Goal: Task Accomplishment & Management: Use online tool/utility

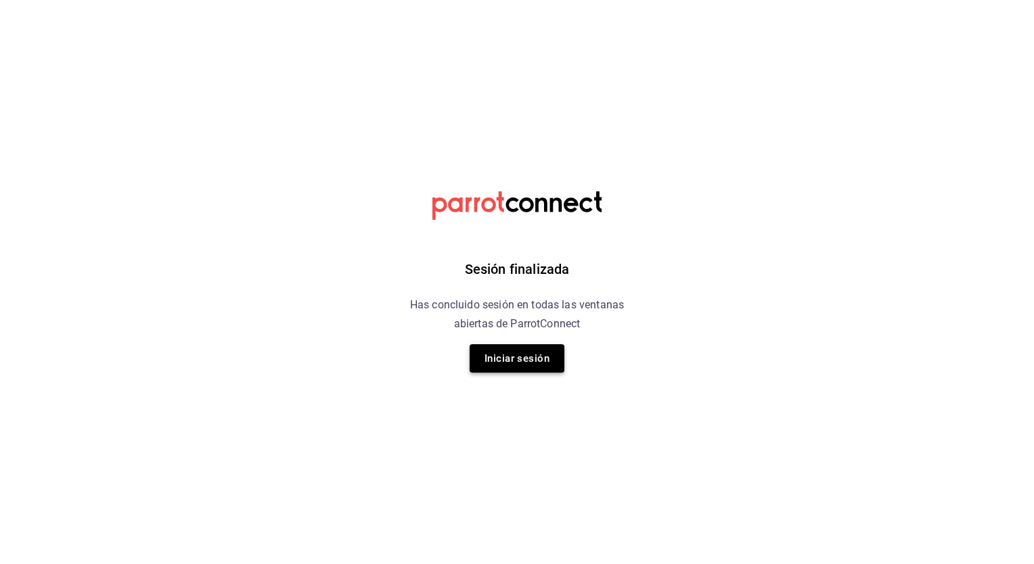
click at [512, 363] on button "Iniciar sesión" at bounding box center [517, 358] width 95 height 28
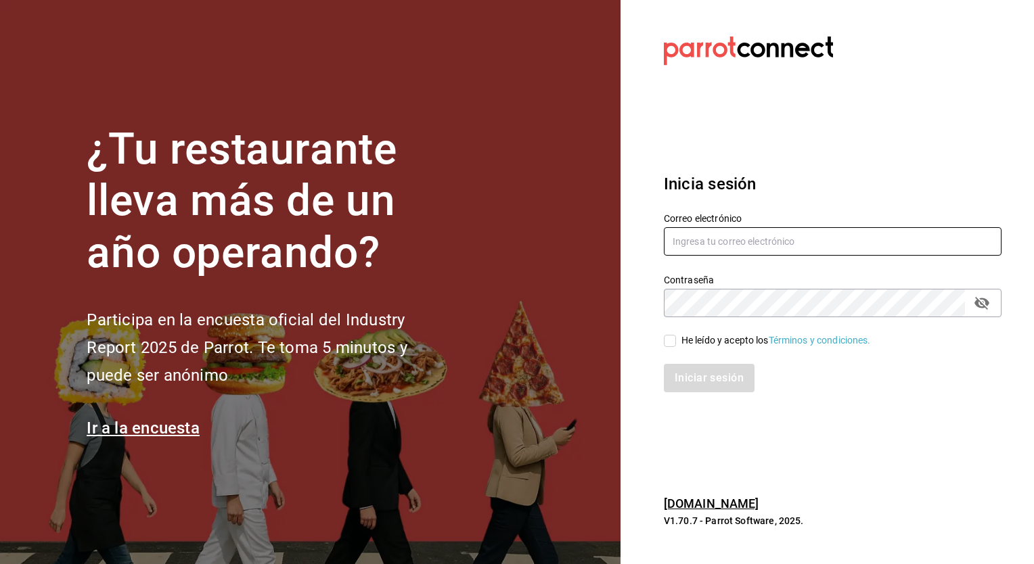
type input "christian.nadal@grupocosteno.com"
click at [665, 349] on div "Iniciar sesión" at bounding box center [825, 370] width 354 height 45
click at [671, 348] on div "Iniciar sesión" at bounding box center [825, 370] width 354 height 45
click at [679, 348] on div "Iniciar sesión" at bounding box center [825, 370] width 354 height 45
click at [673, 345] on input "He leído y acepto los Términos y condiciones." at bounding box center [670, 341] width 12 height 12
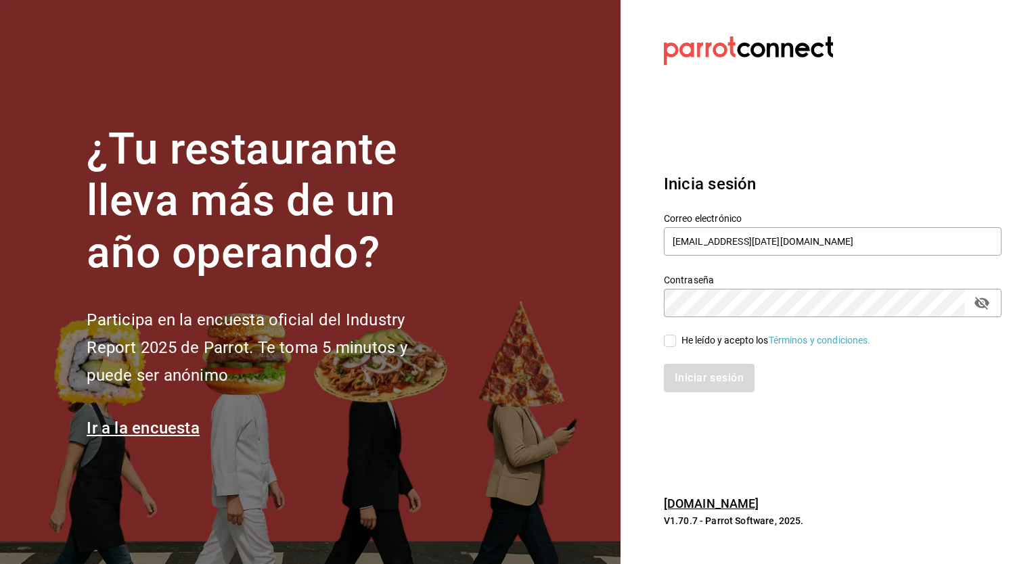
checkbox input "true"
click at [683, 376] on button "Iniciar sesión" at bounding box center [710, 378] width 92 height 28
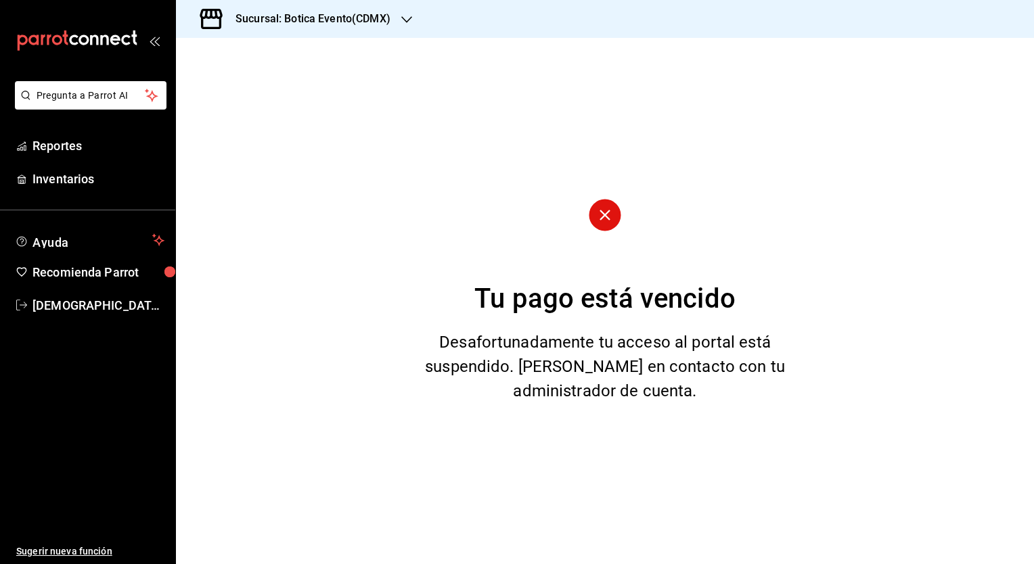
click at [287, 21] on h3 "Sucursal: Botica Evento(CDMX)" at bounding box center [308, 19] width 166 height 16
click at [214, 102] on div "Botica (CDMX)" at bounding box center [277, 89] width 203 height 30
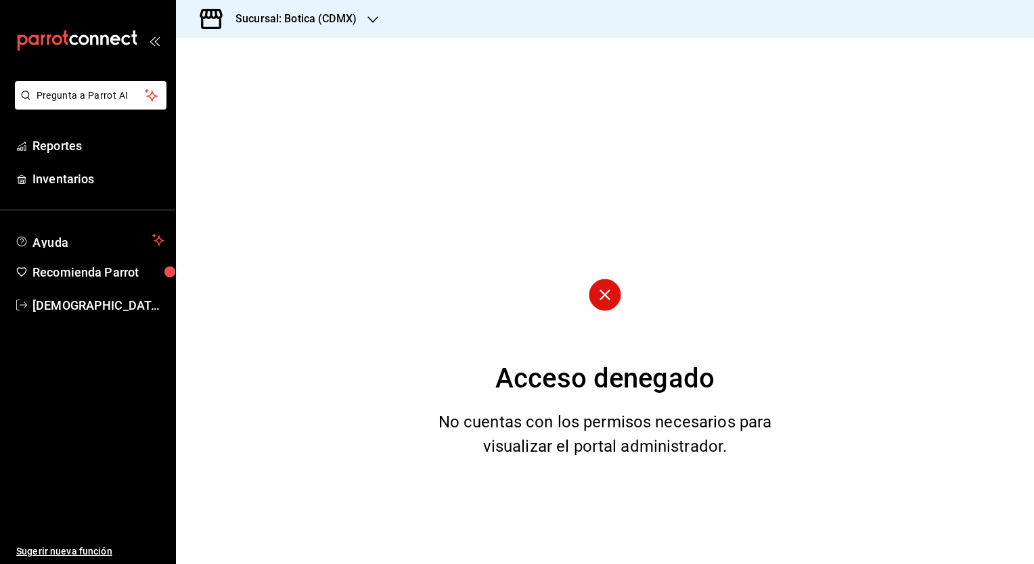
click at [56, 161] on ul "Reportes Inventarios" at bounding box center [87, 162] width 175 height 62
click at [81, 143] on span "Reportes" at bounding box center [98, 146] width 132 height 18
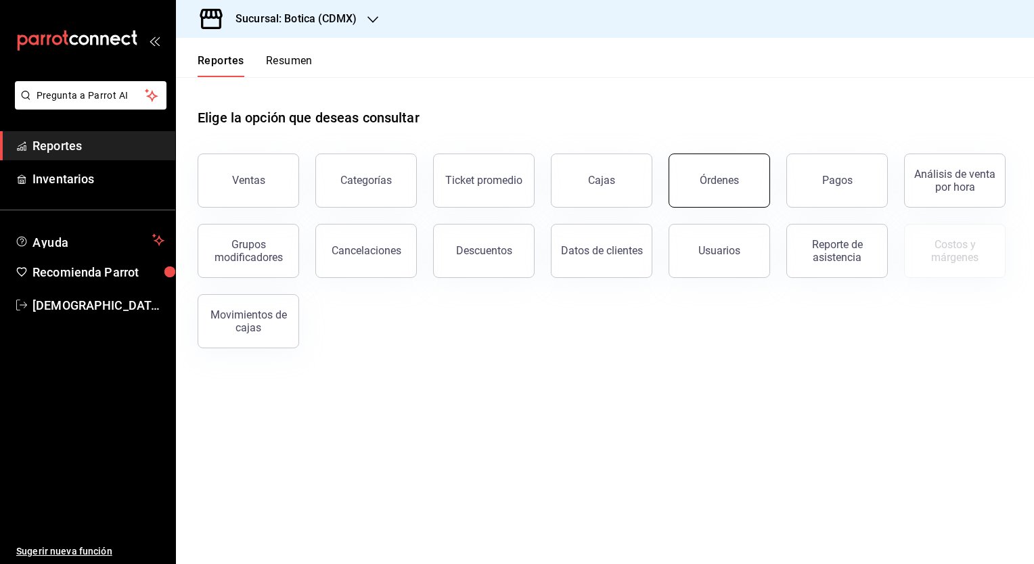
click at [696, 179] on button "Órdenes" at bounding box center [720, 181] width 102 height 54
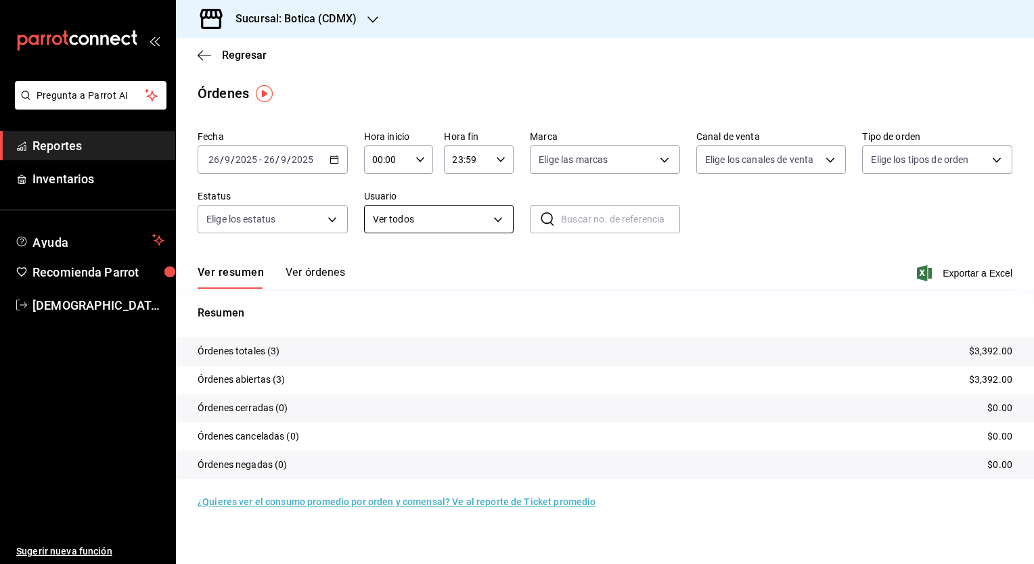
click at [489, 219] on body "Pregunta a Parrot AI Reportes Inventarios Ayuda Recomienda Parrot [PERSON_NAME]…" at bounding box center [517, 282] width 1034 height 564
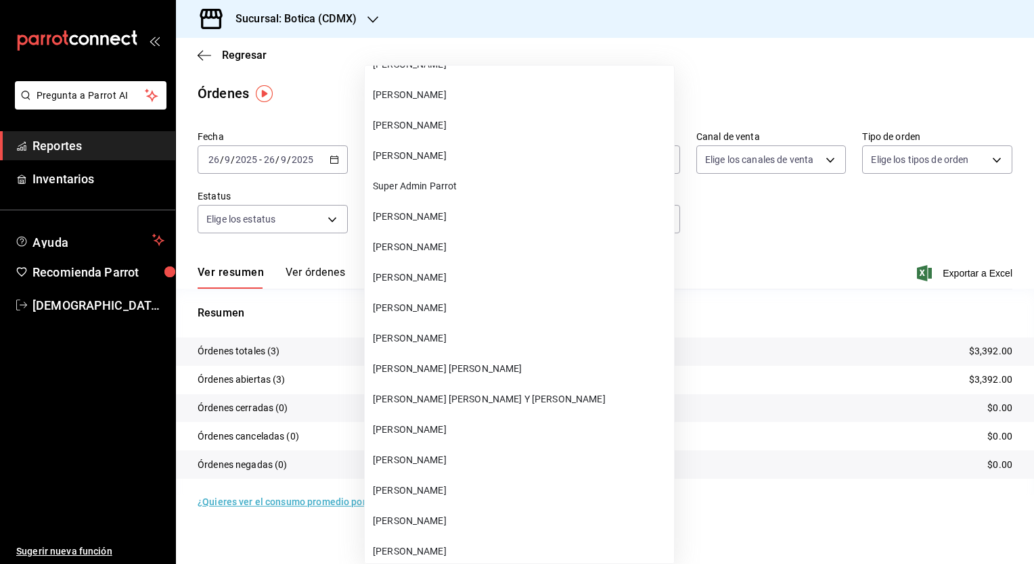
scroll to position [1351, 0]
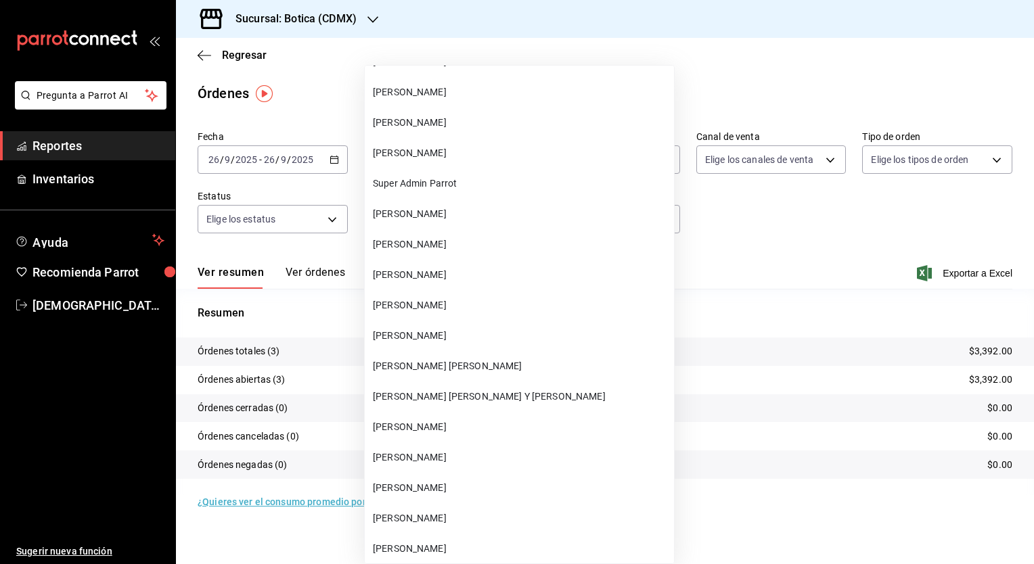
click at [621, 223] on div at bounding box center [517, 282] width 1034 height 564
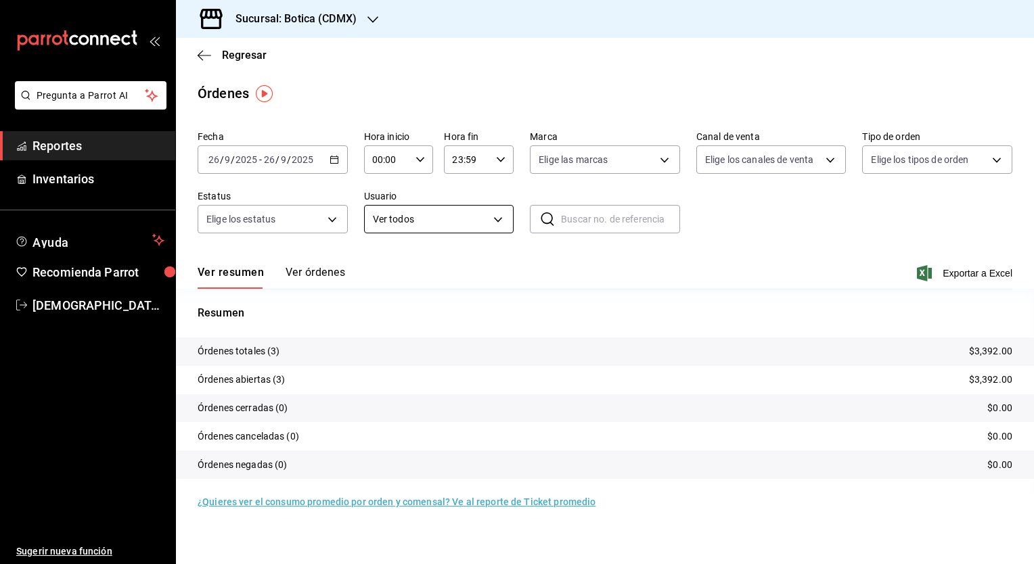
click at [497, 216] on body "Pregunta a Parrot AI Reportes Inventarios Ayuda Recomienda Parrot [PERSON_NAME]…" at bounding box center [517, 282] width 1034 height 564
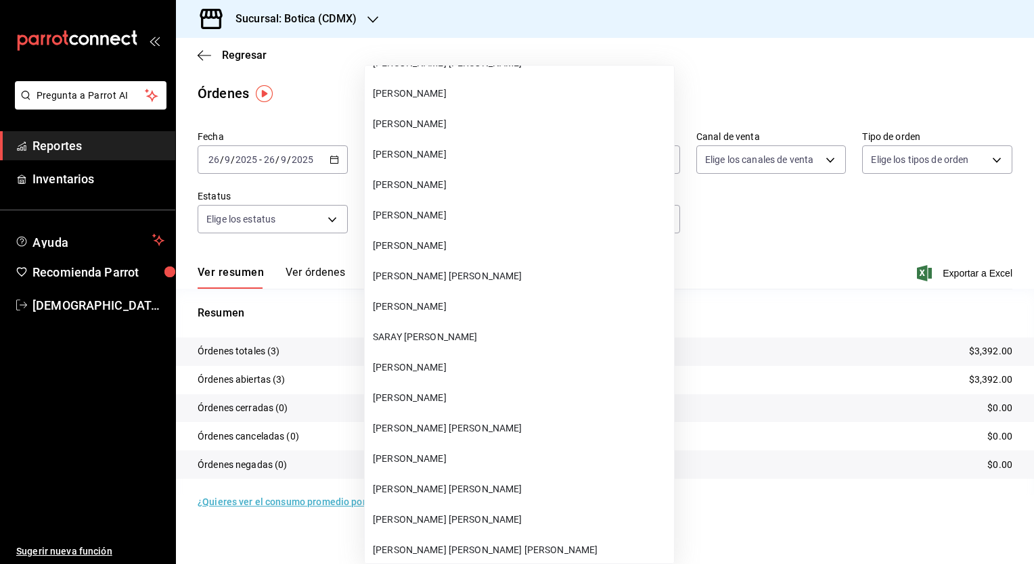
scroll to position [2509, 0]
click at [478, 240] on span "[PERSON_NAME]" at bounding box center [521, 244] width 296 height 14
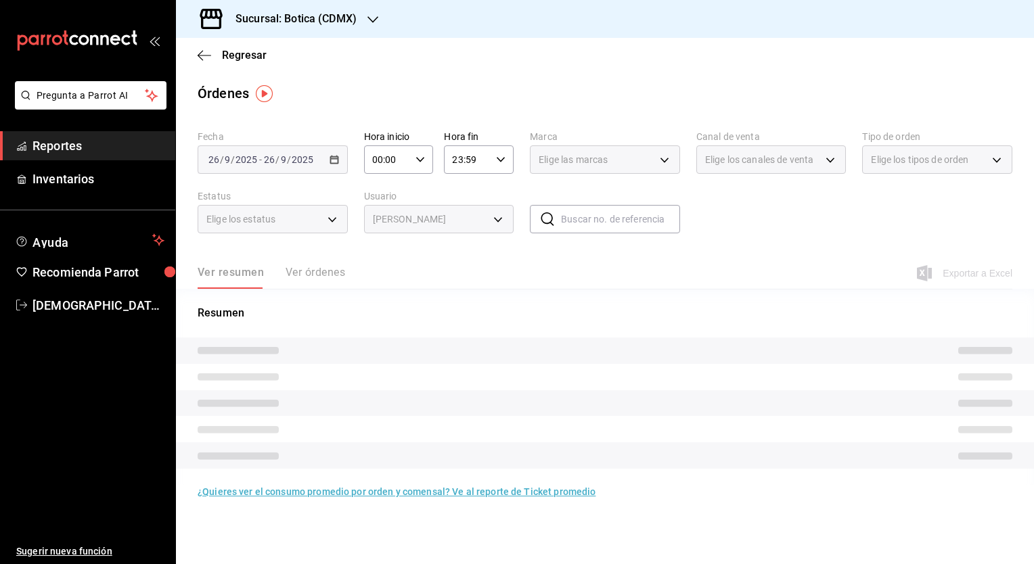
type input "f000ae9b-ecf2-489f-9e78-80173b278113"
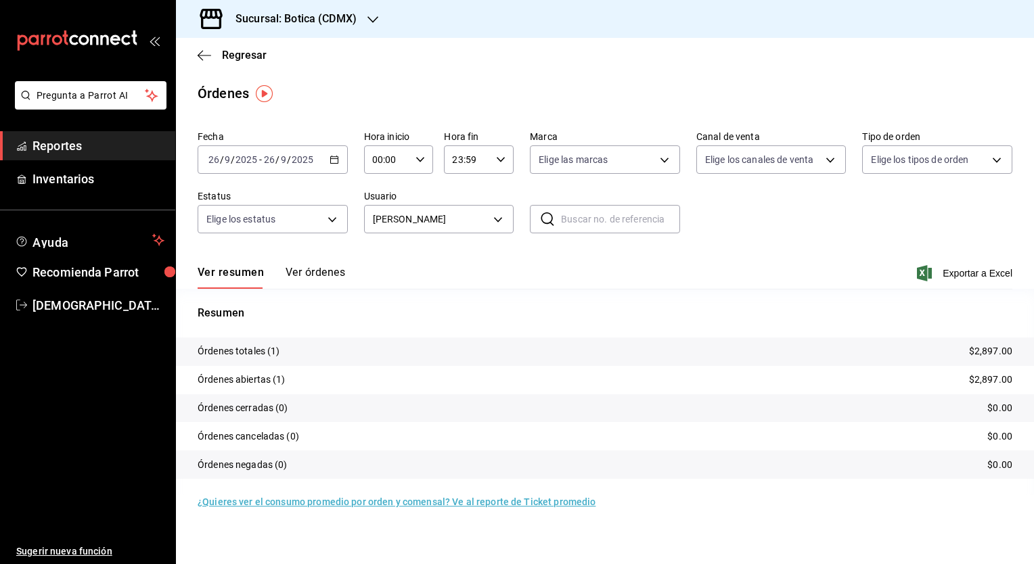
click at [331, 166] on div "[DATE] [DATE] - [DATE] [DATE]" at bounding box center [273, 159] width 150 height 28
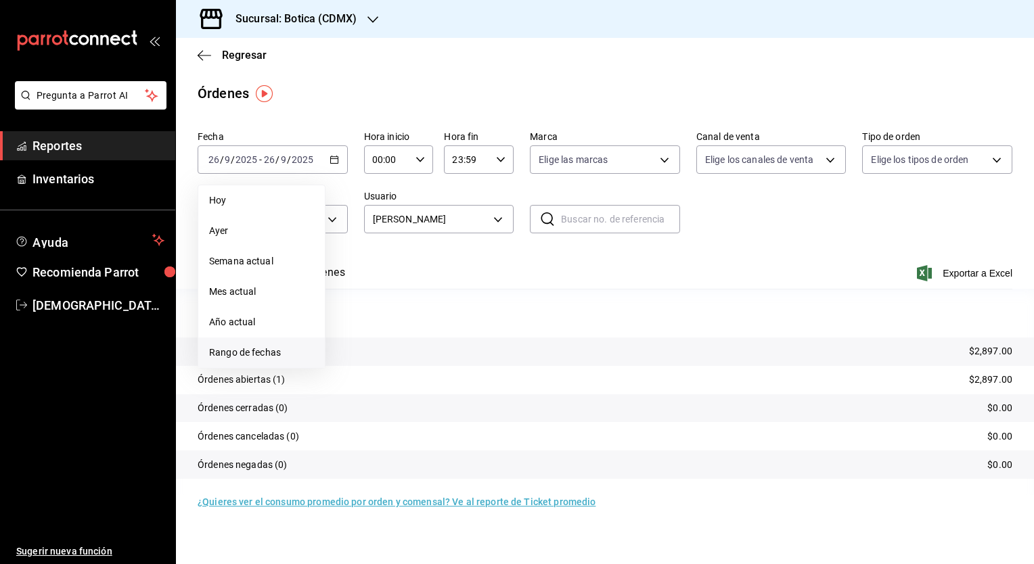
click at [234, 355] on span "Rango de fechas" at bounding box center [261, 353] width 105 height 14
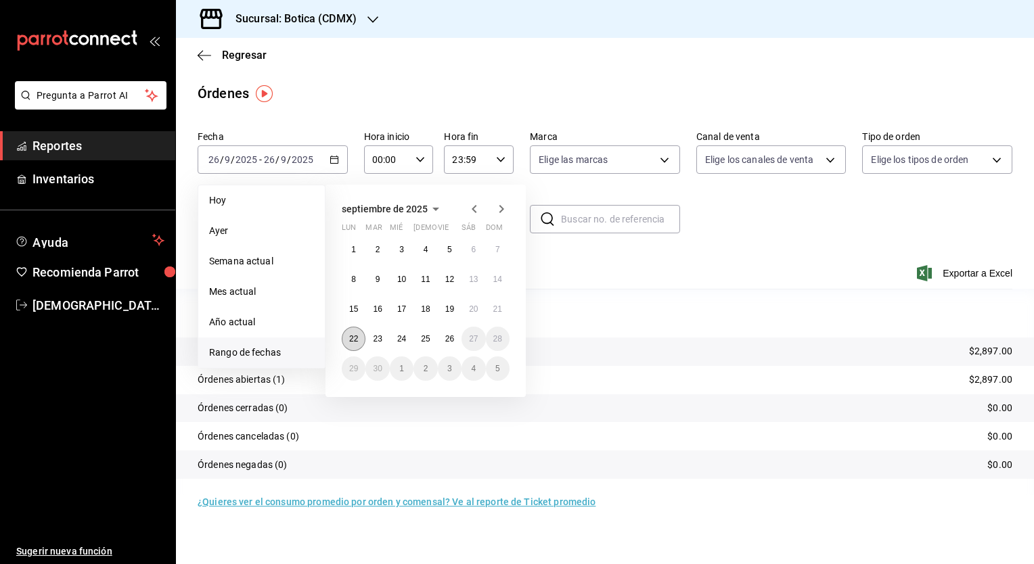
click at [355, 335] on abbr "22" at bounding box center [353, 338] width 9 height 9
click at [444, 334] on button "26" at bounding box center [450, 339] width 24 height 24
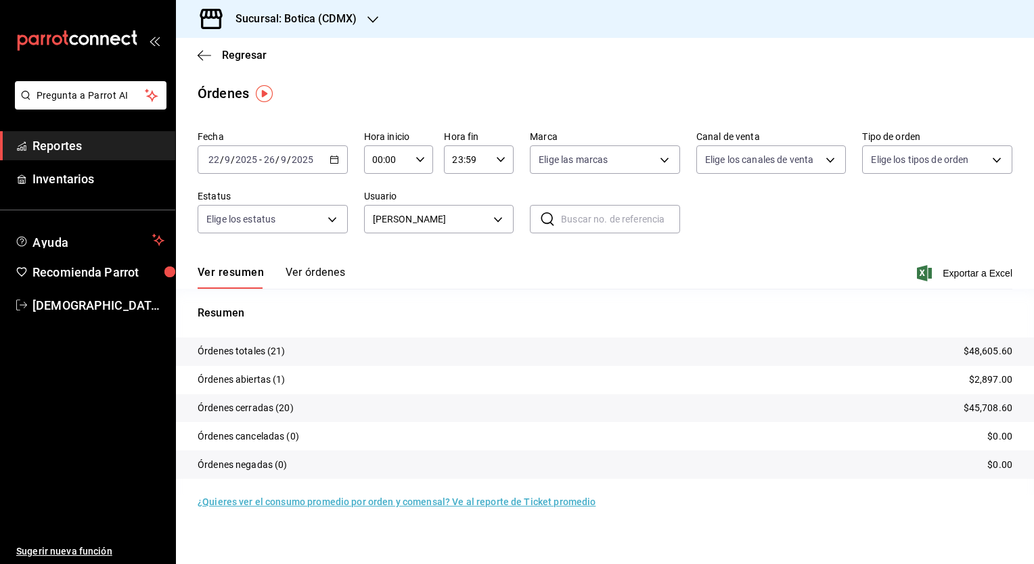
click at [325, 261] on div "Ver resumen Ver órdenes Exportar a Excel" at bounding box center [605, 269] width 815 height 39
click at [309, 277] on button "Ver órdenes" at bounding box center [316, 277] width 60 height 23
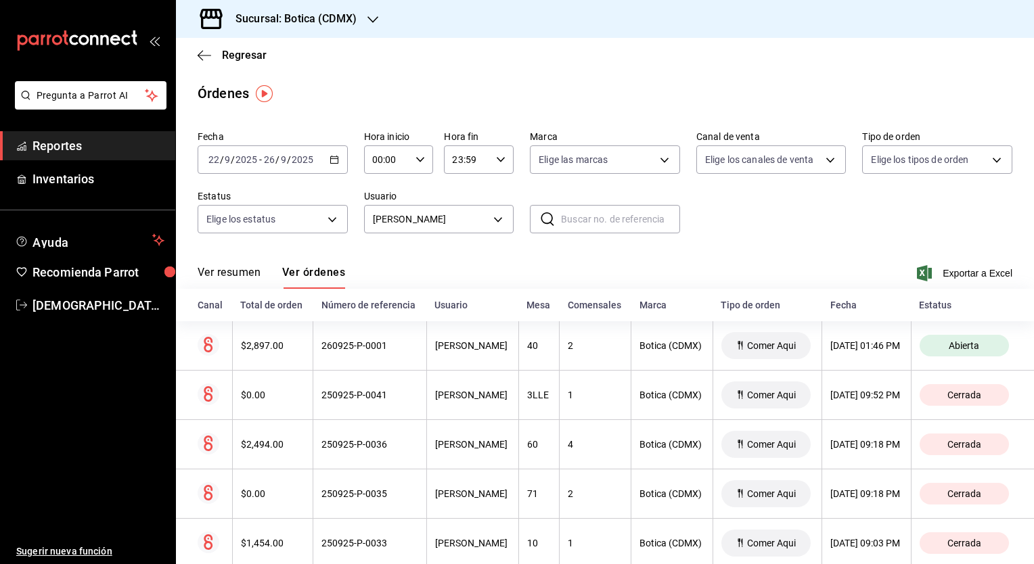
click at [242, 265] on div "Ver resumen Ver órdenes Exportar a Excel" at bounding box center [605, 269] width 815 height 39
drag, startPoint x: 230, startPoint y: 269, endPoint x: 221, endPoint y: 273, distance: 10.3
click at [221, 273] on button "Ver resumen" at bounding box center [229, 277] width 63 height 23
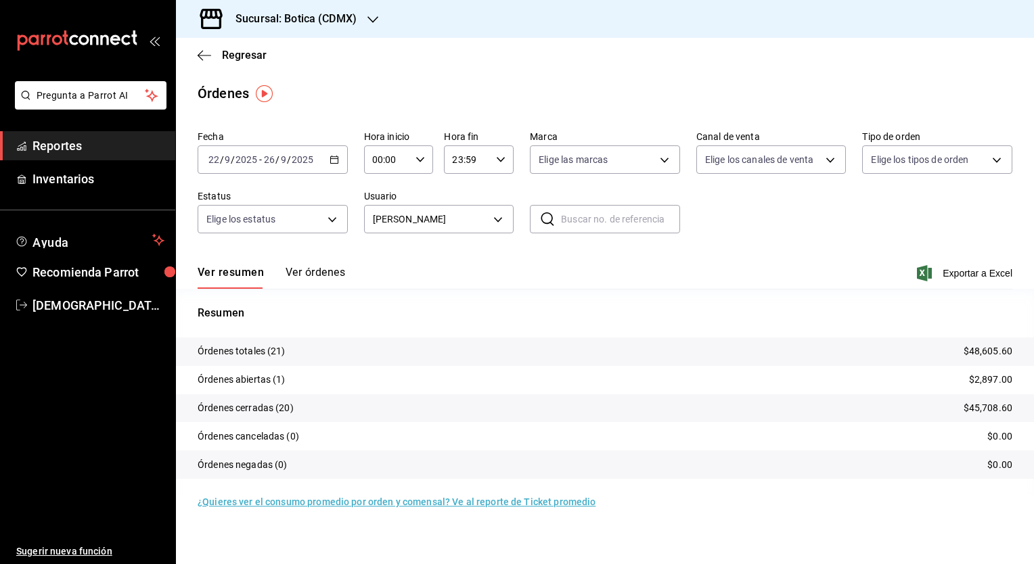
click at [325, 265] on div "Ver resumen Ver órdenes Exportar a Excel" at bounding box center [605, 269] width 815 height 39
click at [319, 277] on button "Ver órdenes" at bounding box center [316, 277] width 60 height 23
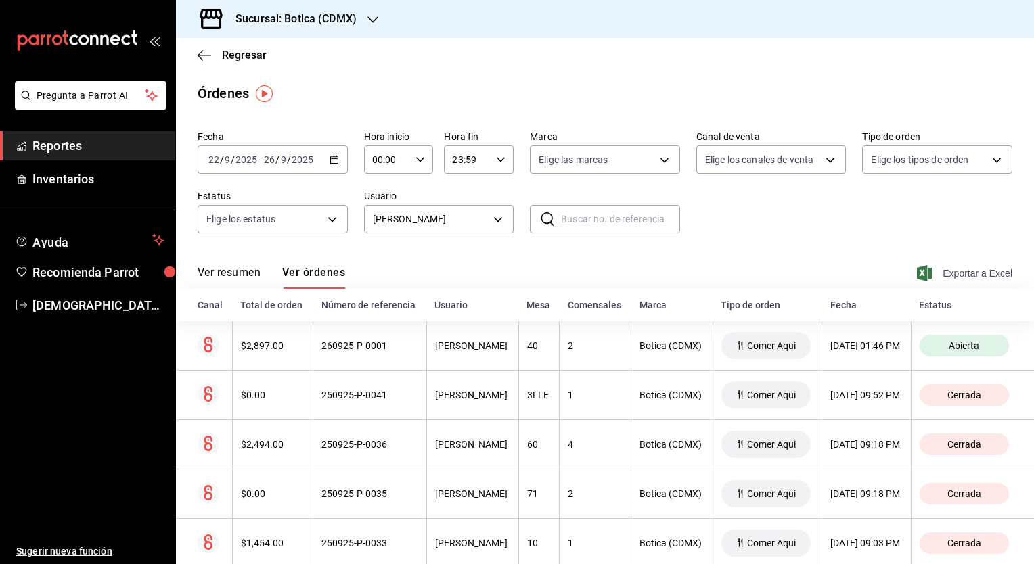
click at [943, 272] on span "Exportar a Excel" at bounding box center [966, 273] width 93 height 16
click at [235, 52] on span "Regresar" at bounding box center [244, 55] width 45 height 13
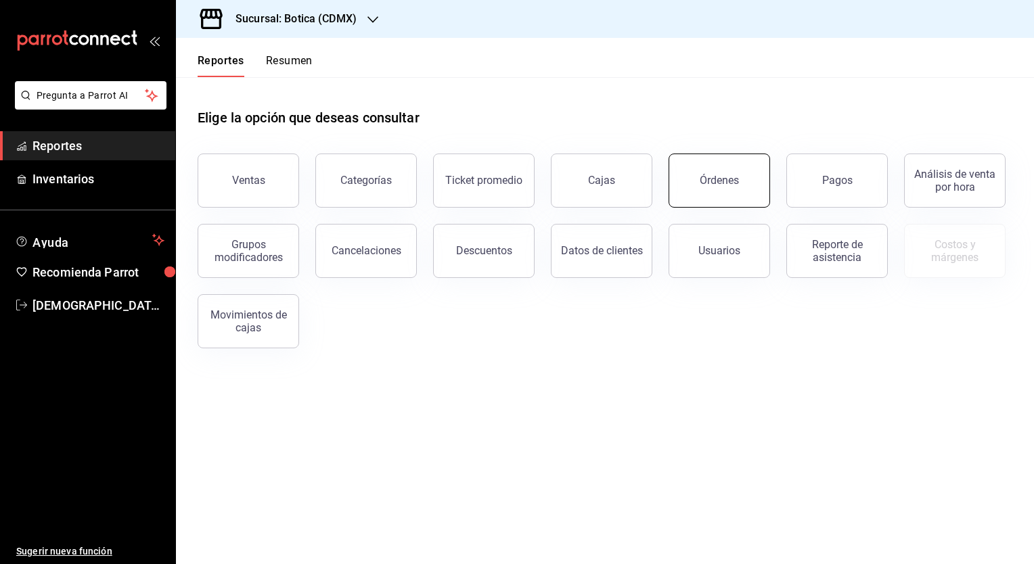
click at [695, 186] on button "Órdenes" at bounding box center [720, 181] width 102 height 54
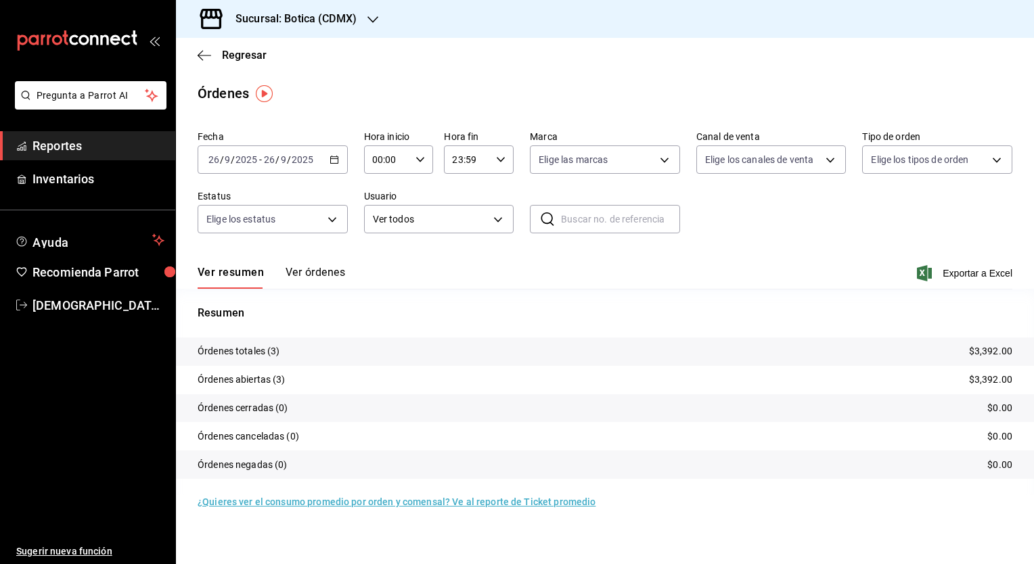
click at [333, 162] on icon "button" at bounding box center [334, 159] width 9 height 9
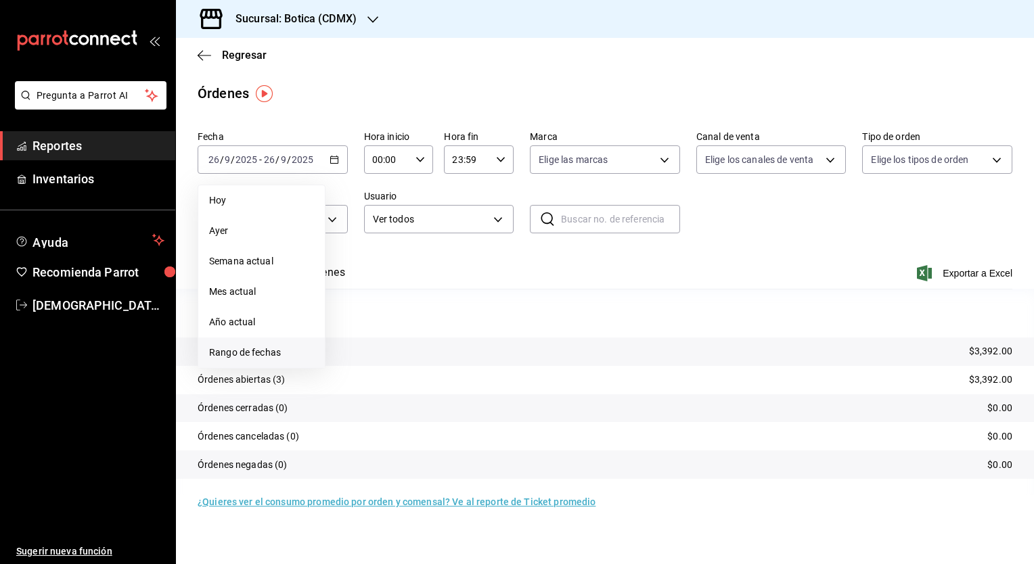
click at [252, 343] on li "Rango de fechas" at bounding box center [261, 353] width 127 height 30
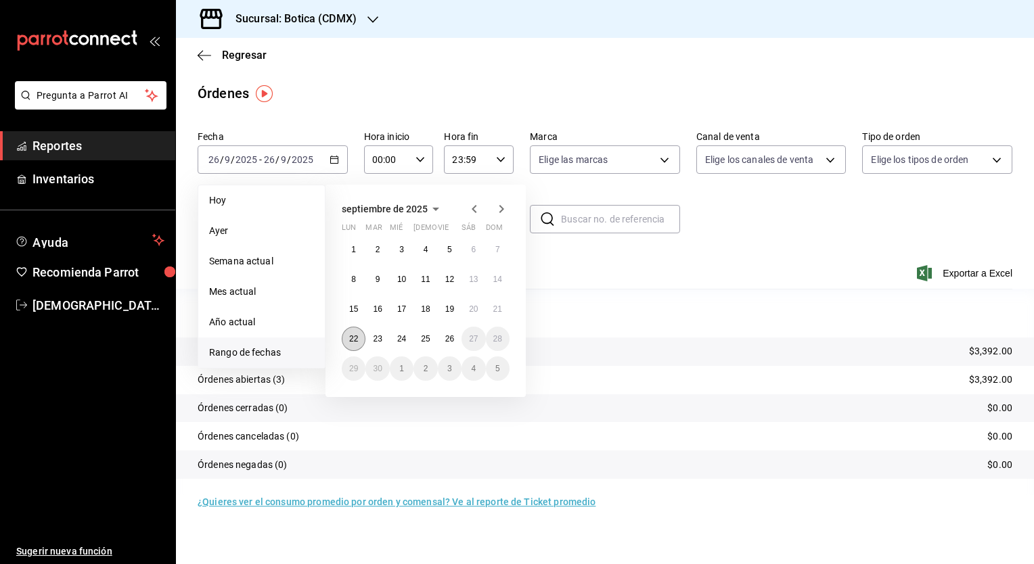
click at [348, 340] on button "22" at bounding box center [354, 339] width 24 height 24
click at [453, 346] on button "26" at bounding box center [450, 339] width 24 height 24
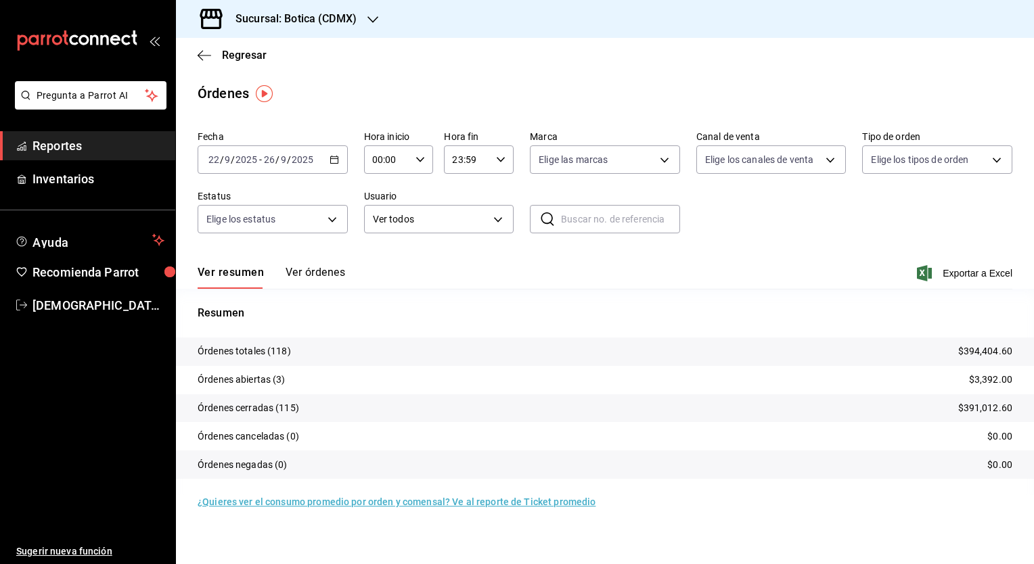
click at [325, 271] on button "Ver órdenes" at bounding box center [316, 277] width 60 height 23
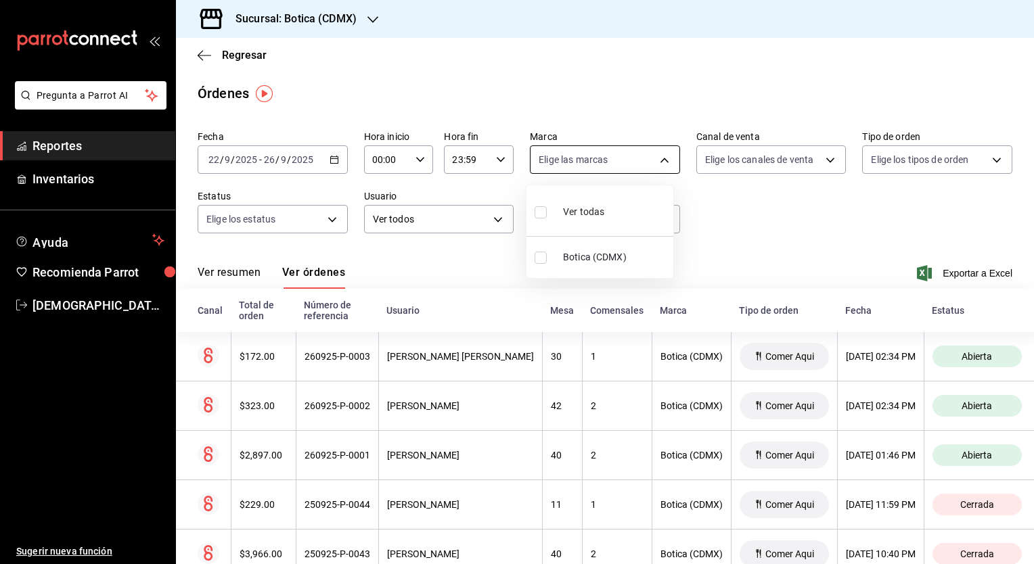
click at [665, 165] on body "Pregunta a Parrot AI Reportes Inventarios Ayuda Recomienda Parrot [PERSON_NAME]…" at bounding box center [517, 282] width 1034 height 564
click at [608, 254] on span "Botica (CDMX)" at bounding box center [615, 257] width 105 height 14
type input "d5352a43-907b-4cea-af89-ed5f283426a2"
checkbox input "true"
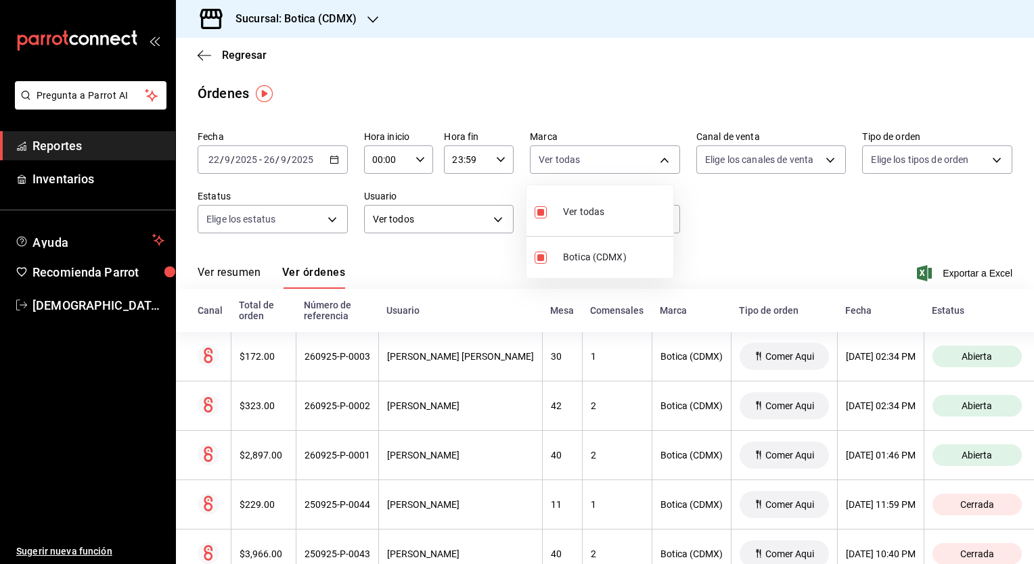
click at [771, 232] on div at bounding box center [517, 282] width 1034 height 564
click at [649, 157] on body "Pregunta a Parrot AI Reportes Inventarios Ayuda Recomienda Parrot [PERSON_NAME]…" at bounding box center [517, 282] width 1034 height 564
click at [593, 225] on div "Ver todas" at bounding box center [570, 210] width 70 height 29
checkbox input "false"
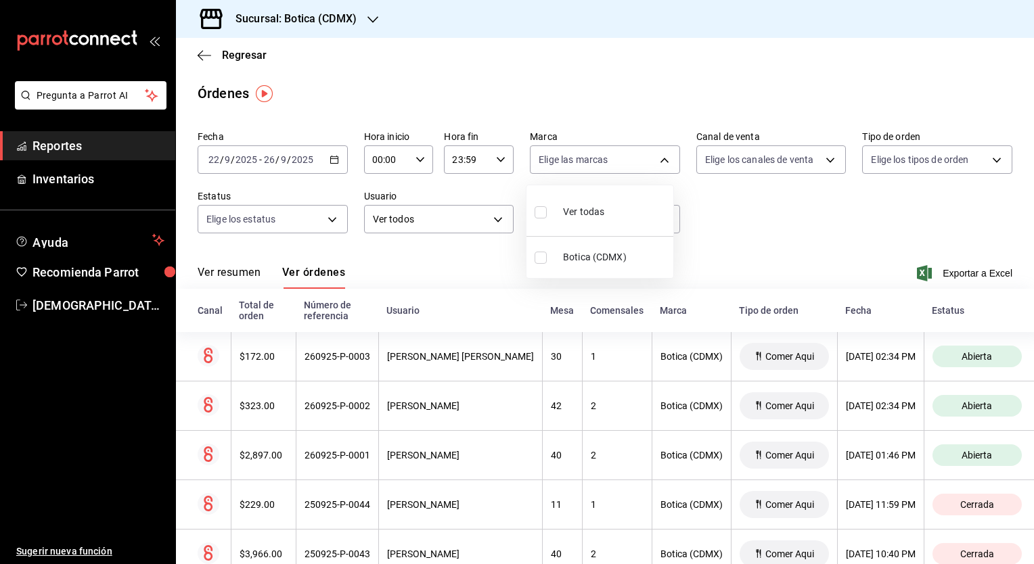
click at [582, 259] on span "Botica (CDMX)" at bounding box center [615, 257] width 105 height 14
type input "d5352a43-907b-4cea-af89-ed5f283426a2"
checkbox input "true"
click at [794, 225] on div at bounding box center [517, 282] width 1034 height 564
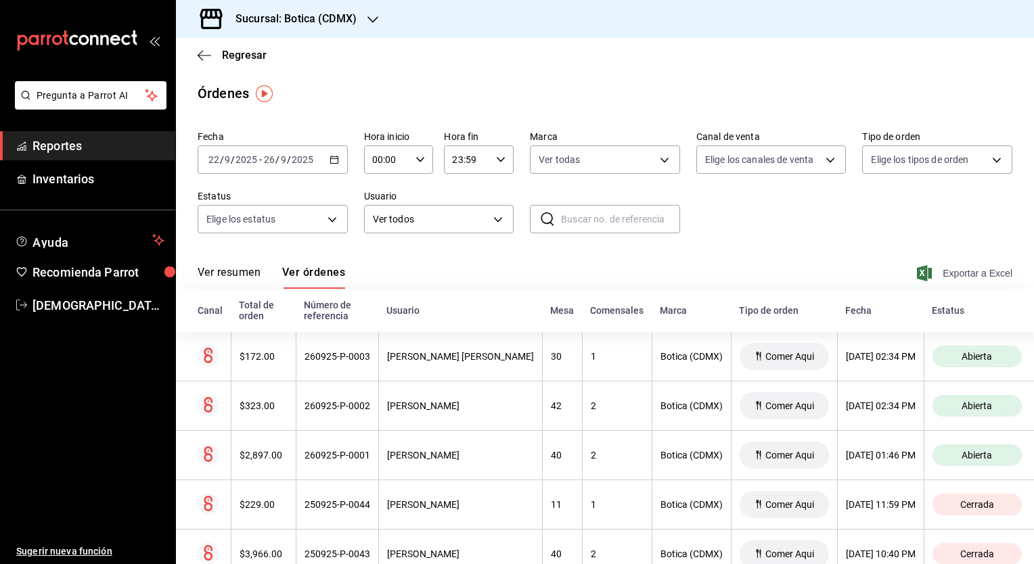
click at [929, 274] on span "Exportar a Excel" at bounding box center [966, 273] width 93 height 16
click at [231, 58] on span "Regresar" at bounding box center [244, 55] width 45 height 13
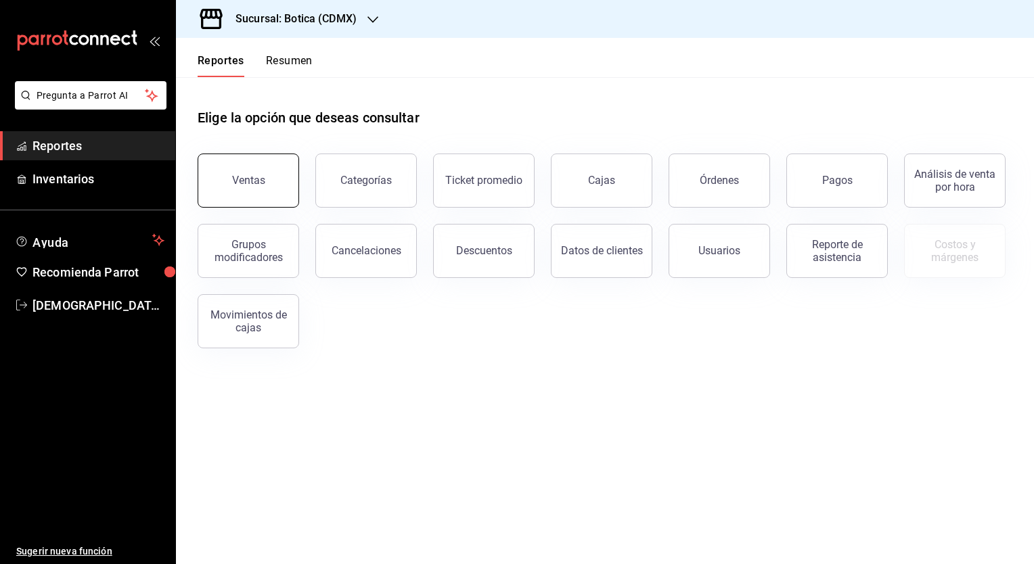
click at [248, 179] on div "Ventas" at bounding box center [248, 180] width 33 height 13
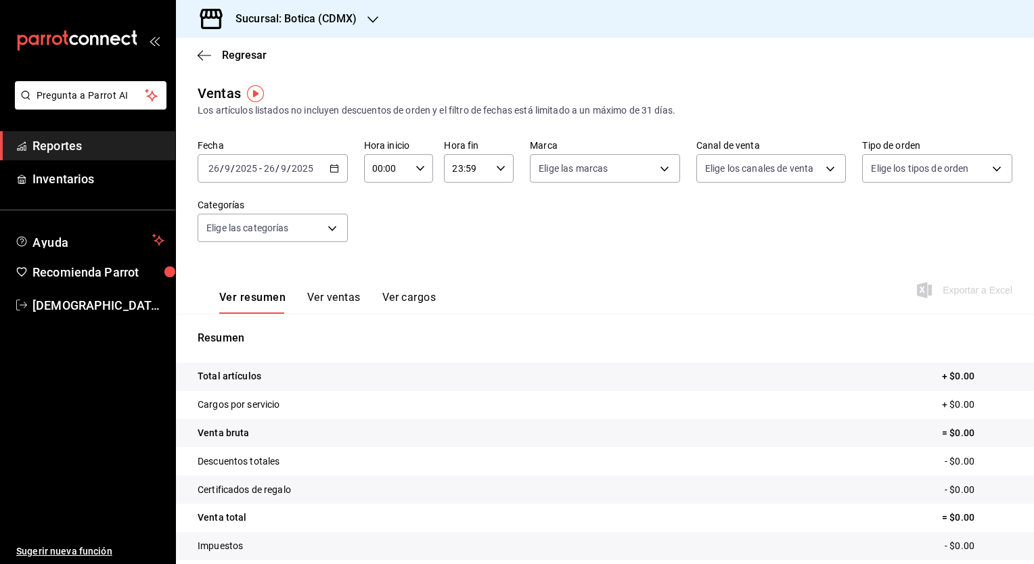
click at [351, 296] on button "Ver ventas" at bounding box center [333, 302] width 53 height 23
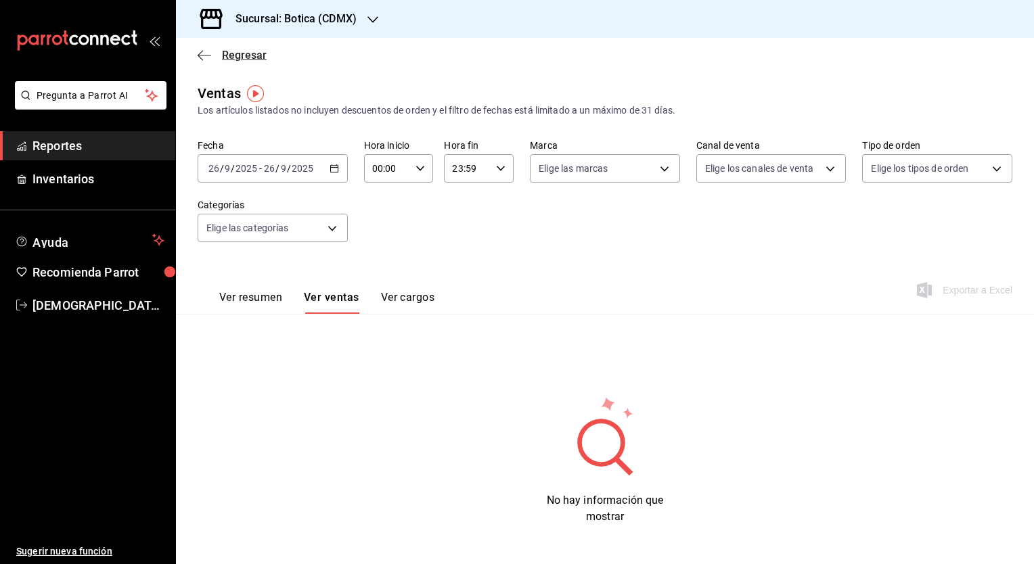
click at [221, 60] on span "Regresar" at bounding box center [232, 55] width 69 height 13
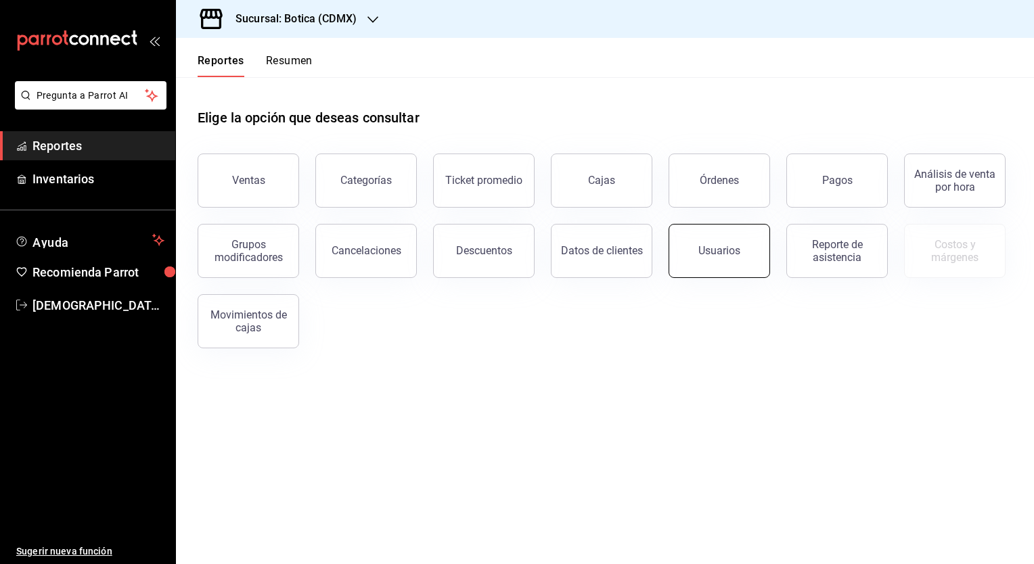
click at [717, 248] on div "Usuarios" at bounding box center [719, 250] width 42 height 13
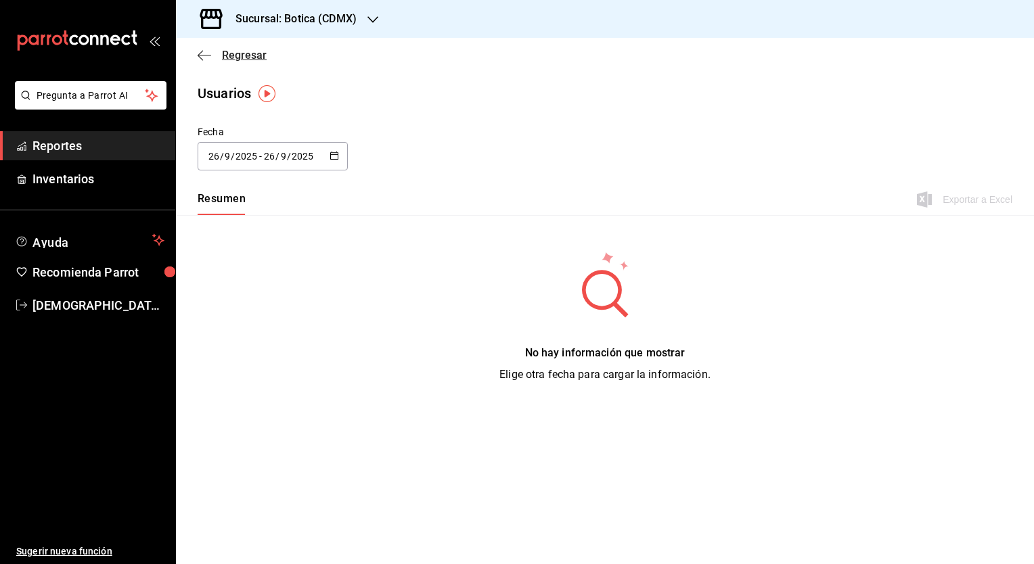
click at [238, 59] on span "Regresar" at bounding box center [244, 55] width 45 height 13
